Goal: Find specific page/section: Find specific page/section

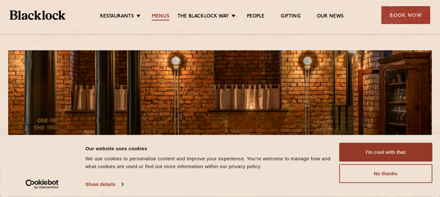
click at [163, 17] on link "Menus" at bounding box center [161, 16] width 18 height 7
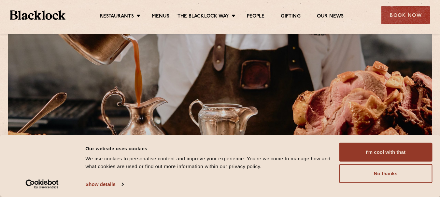
scroll to position [46, 0]
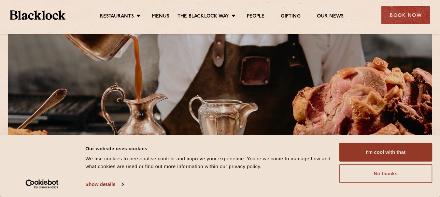
click at [372, 173] on button "No thanks" at bounding box center [385, 174] width 93 height 19
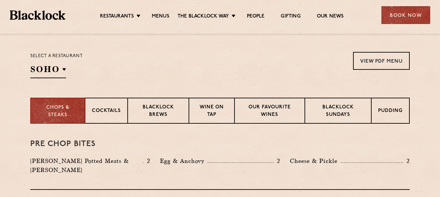
scroll to position [202, 0]
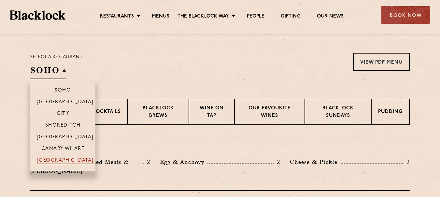
click at [62, 161] on p "[GEOGRAPHIC_DATA]" at bounding box center [65, 161] width 57 height 7
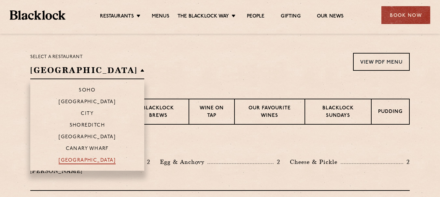
click at [73, 159] on p "[GEOGRAPHIC_DATA]" at bounding box center [87, 161] width 57 height 7
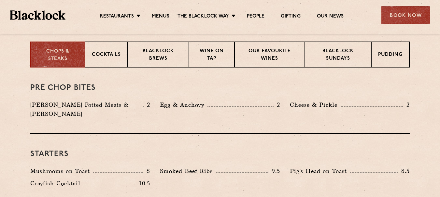
scroll to position [261, 0]
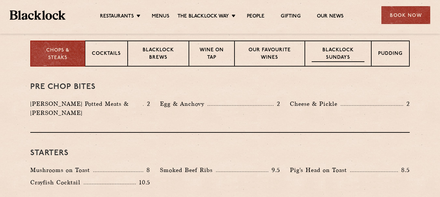
click at [341, 57] on p "Blacklock Sundays" at bounding box center [337, 54] width 53 height 15
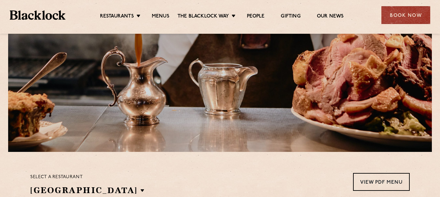
scroll to position [0, 0]
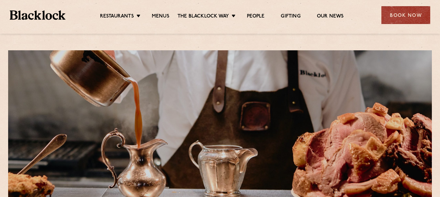
click at [42, 14] on img at bounding box center [38, 14] width 56 height 9
